Goal: Transaction & Acquisition: Purchase product/service

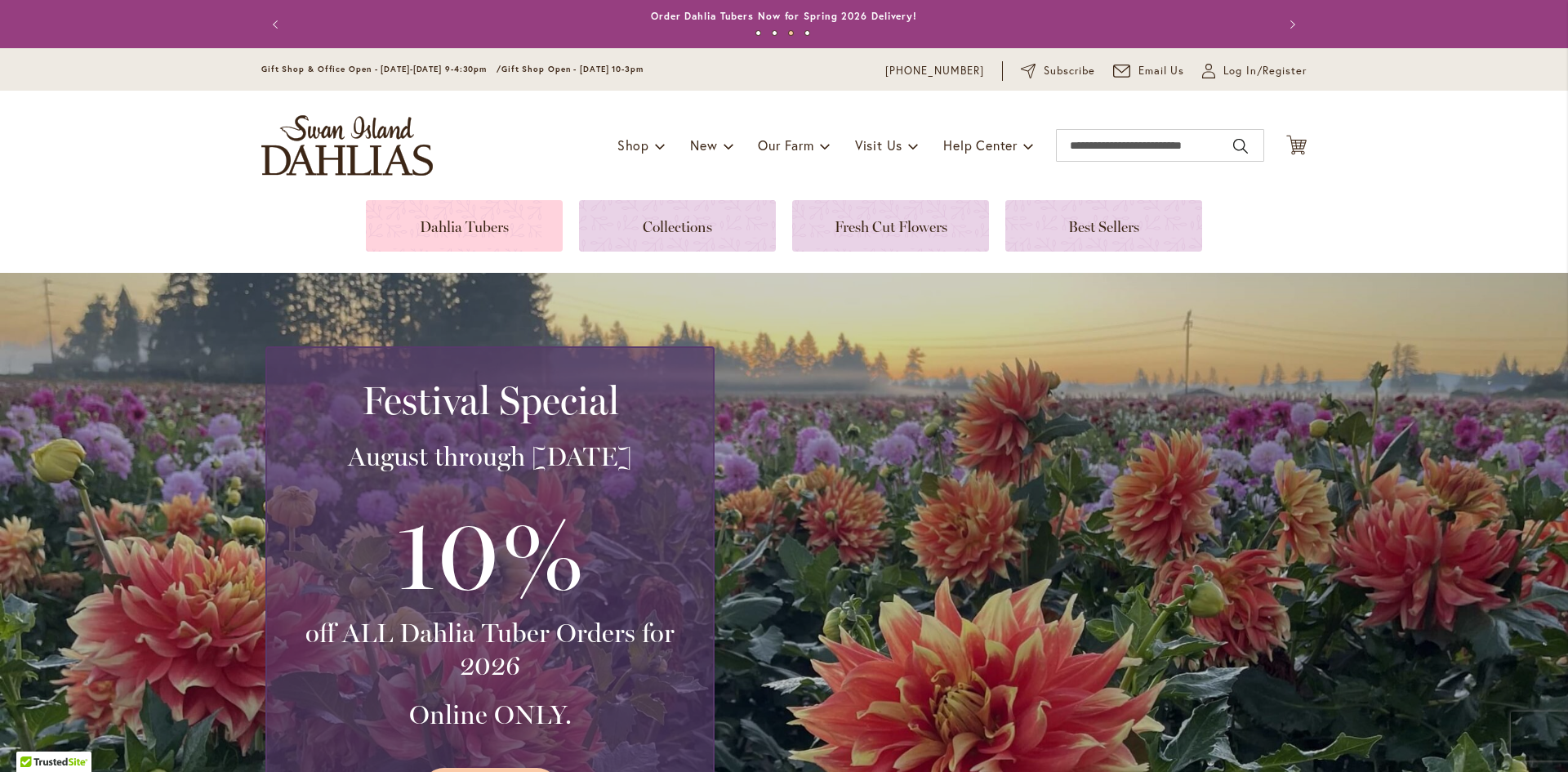
click at [466, 245] on link at bounding box center [464, 226] width 197 height 52
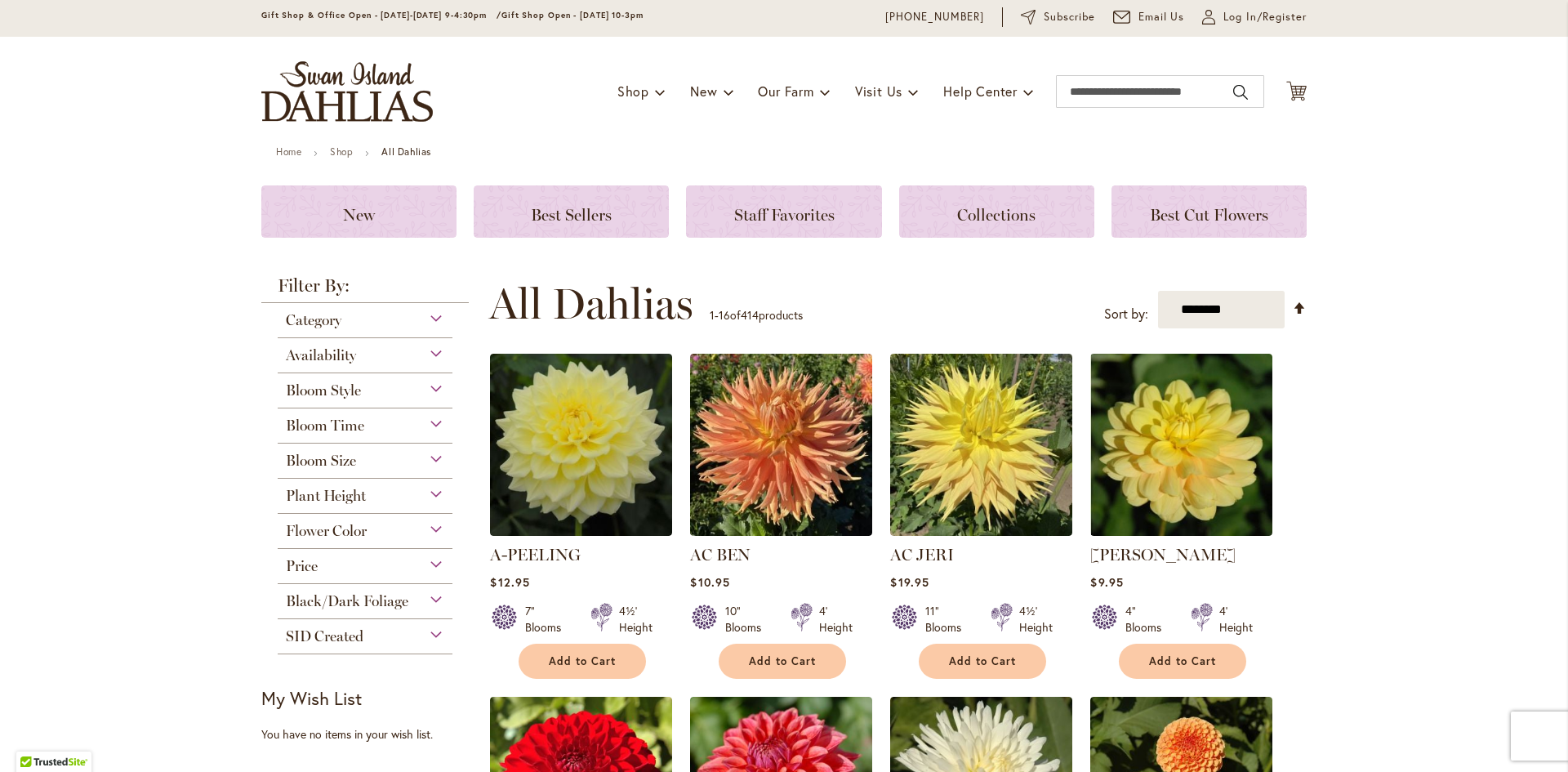
scroll to position [26, 0]
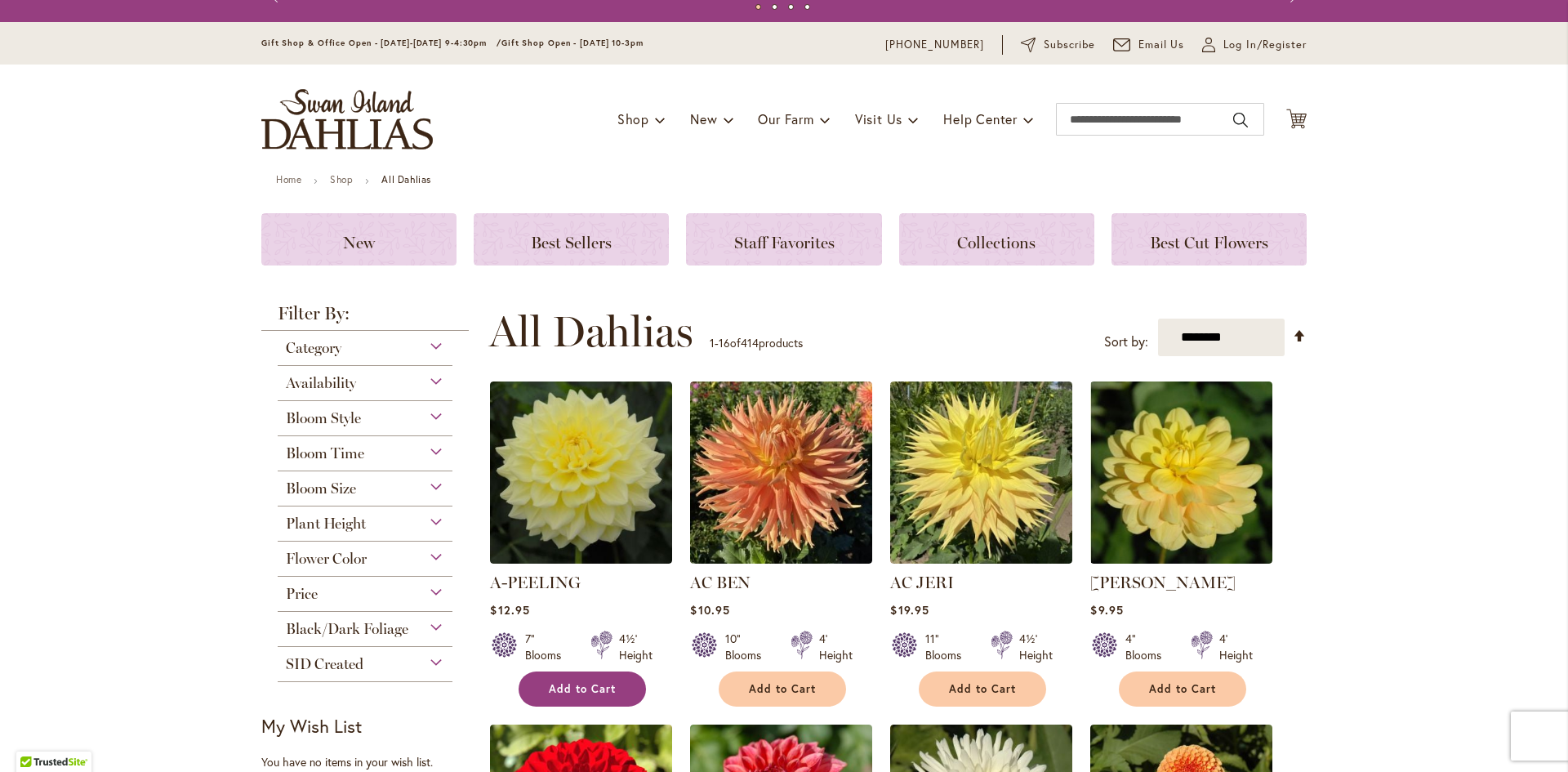
click at [588, 694] on span "Add to Cart" at bounding box center [582, 689] width 67 height 14
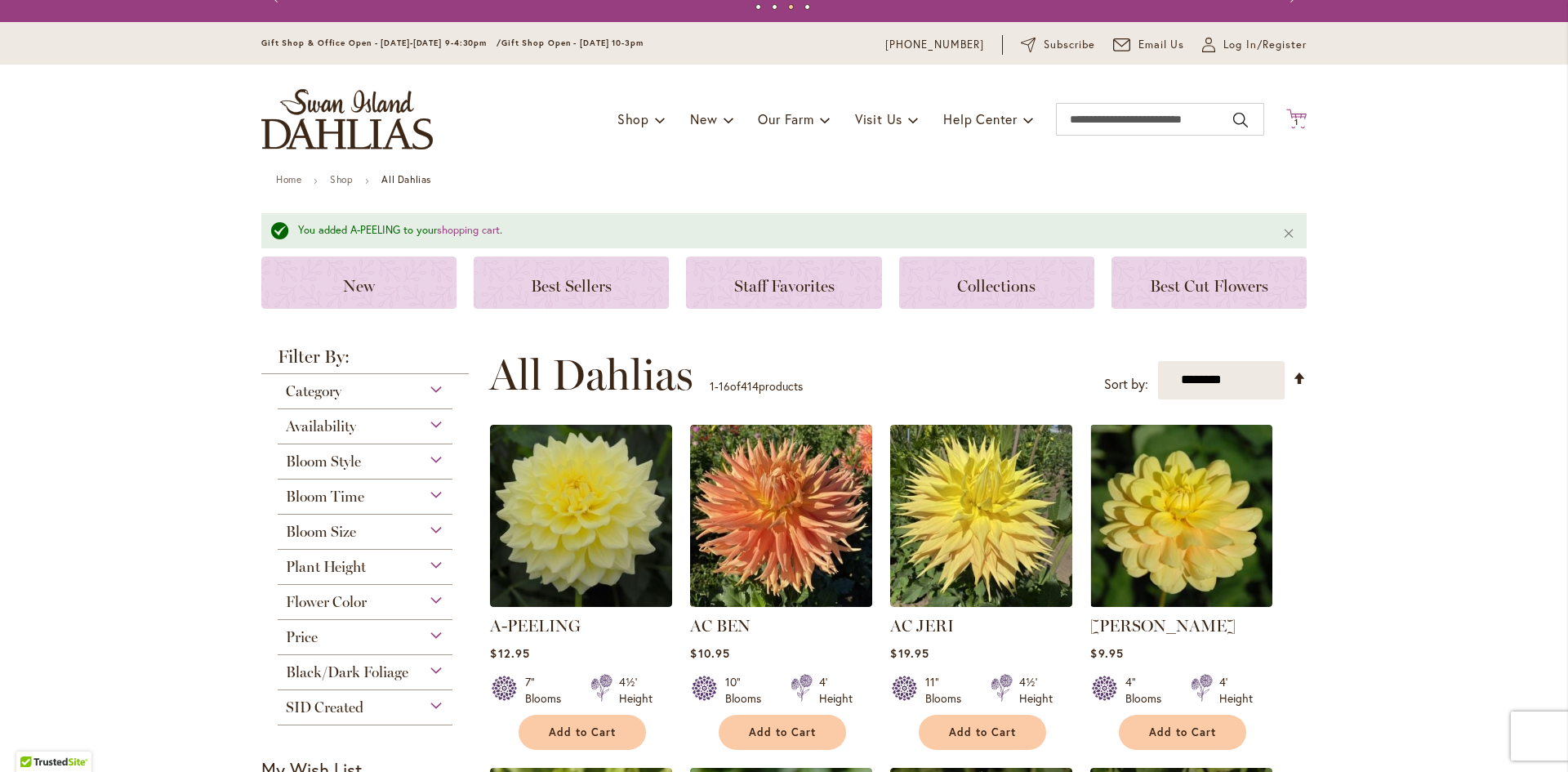
click at [1292, 119] on span "1 1 items" at bounding box center [1296, 122] width 16 height 8
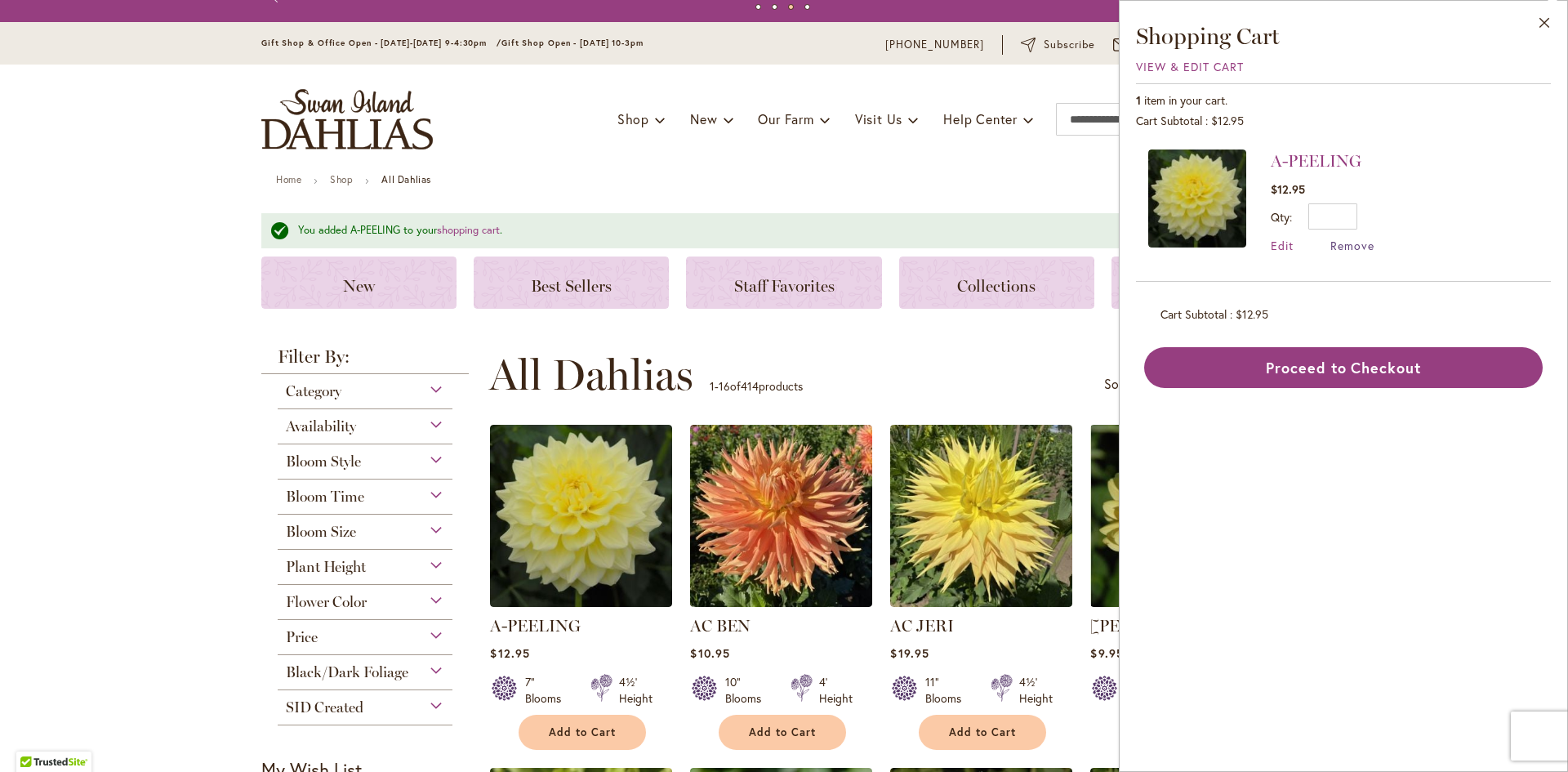
click at [1342, 246] on span "Remove" at bounding box center [1352, 246] width 44 height 16
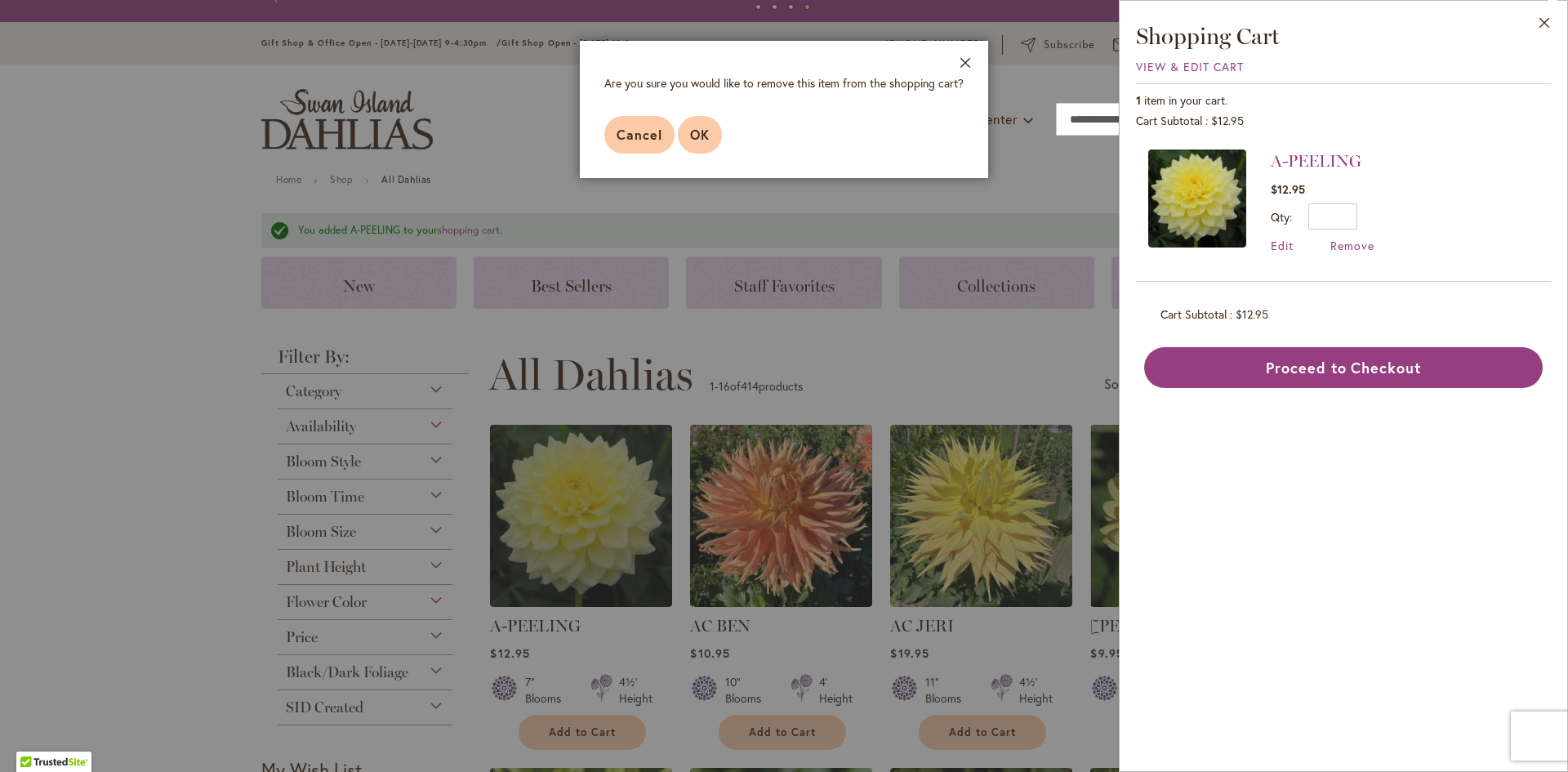
click at [709, 134] on button "OK" at bounding box center [699, 135] width 44 height 38
